Goal: Information Seeking & Learning: Learn about a topic

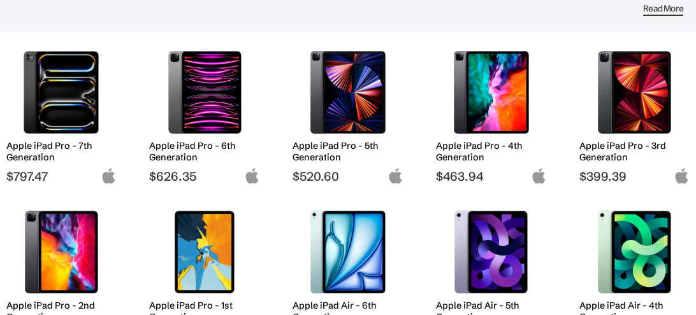
scroll to position [146, 0]
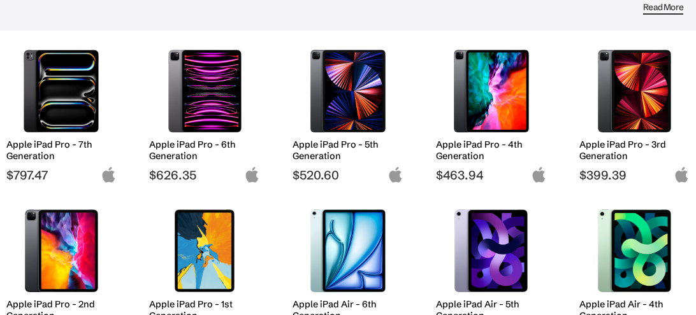
click at [469, 147] on h2 "Apple iPad Pro - 4th Generation" at bounding box center [491, 150] width 111 height 23
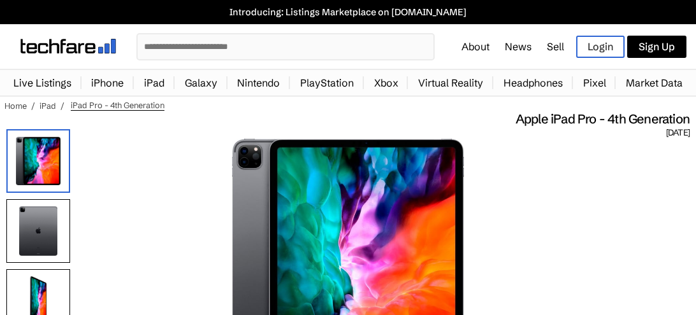
click at [374, 120] on h1 "Apple iPad Pro - 4th Generation" at bounding box center [344, 119] width 689 height 17
click at [167, 84] on link "iPad" at bounding box center [154, 82] width 33 height 25
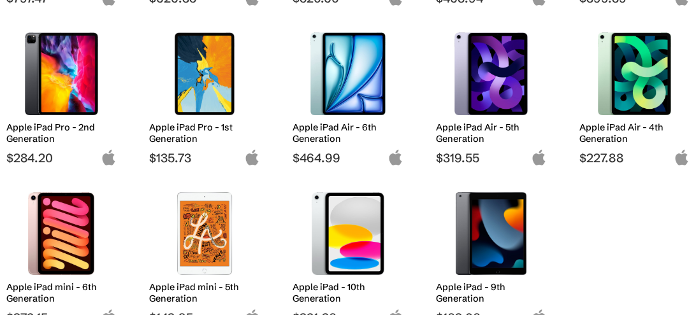
scroll to position [324, 0]
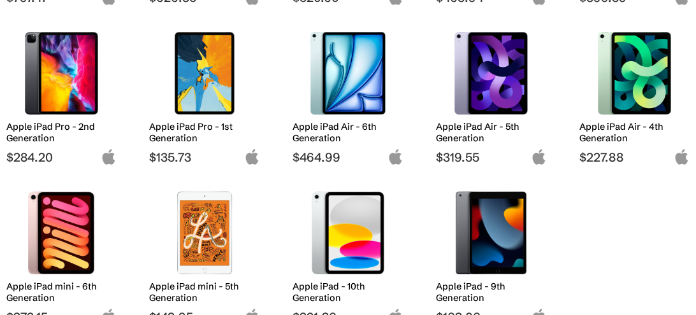
click at [667, 69] on img at bounding box center [635, 73] width 92 height 83
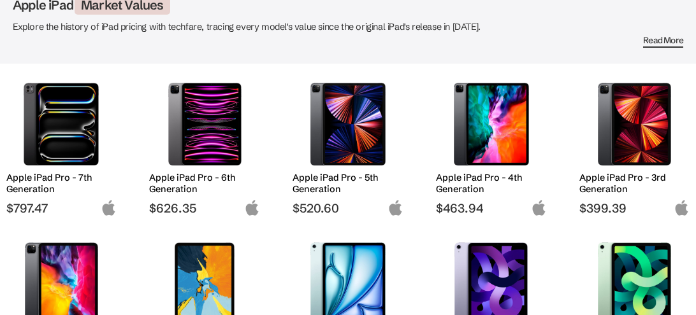
scroll to position [115, 0]
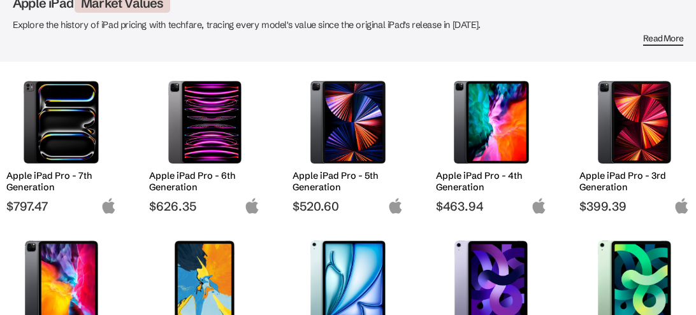
click at [492, 161] on img at bounding box center [491, 122] width 92 height 83
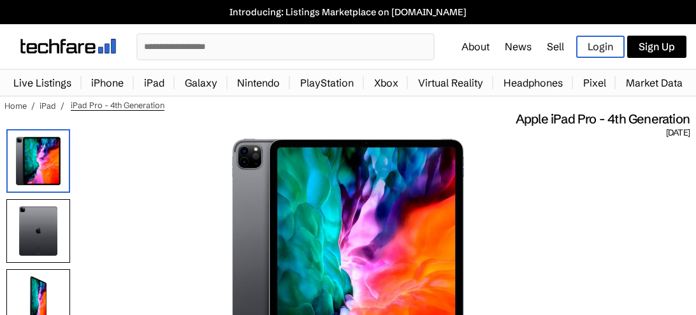
click at [163, 82] on link "iPad" at bounding box center [154, 82] width 33 height 25
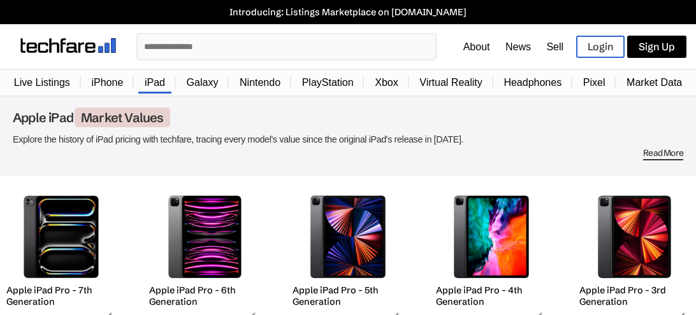
click at [164, 81] on link "iPad" at bounding box center [154, 83] width 33 height 24
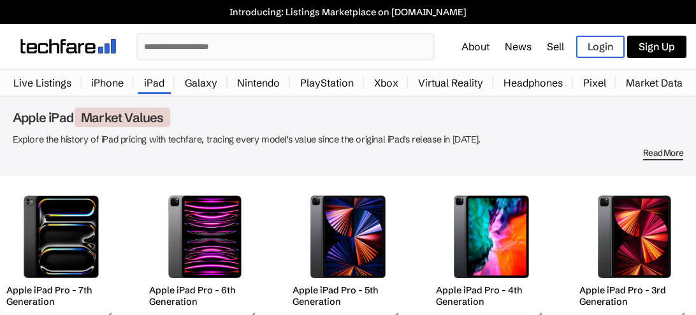
click at [247, 49] on input "text" at bounding box center [286, 46] width 296 height 25
